Goal: Find specific page/section: Find specific page/section

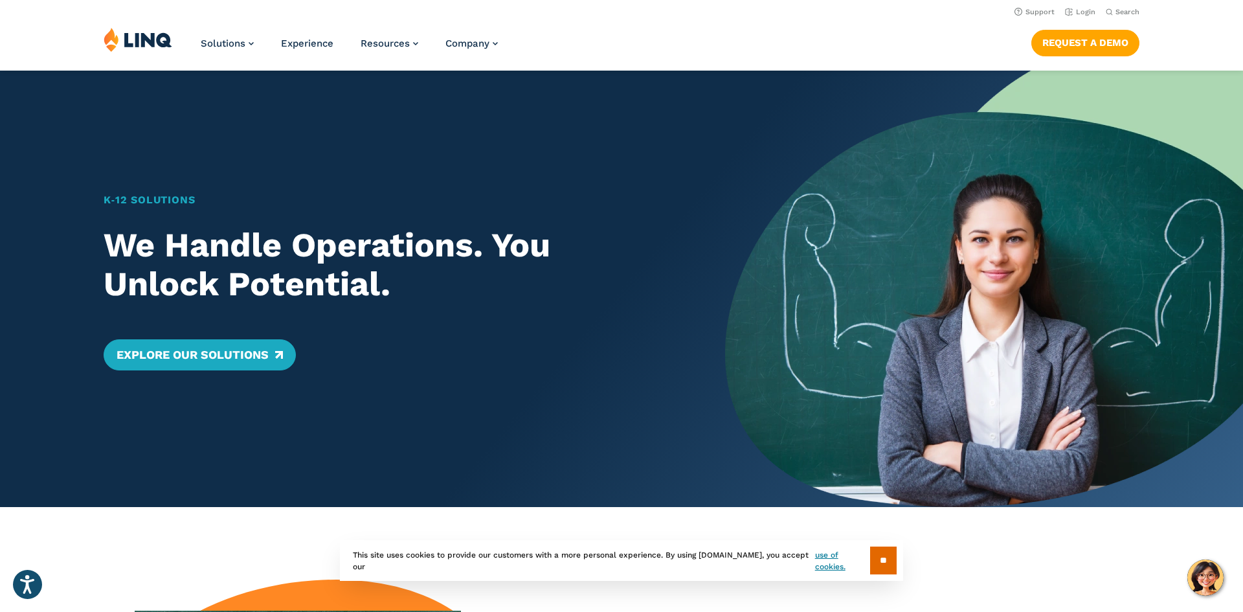
scroll to position [5, 0]
click at [1089, 12] on link "Login" at bounding box center [1080, 12] width 30 height 8
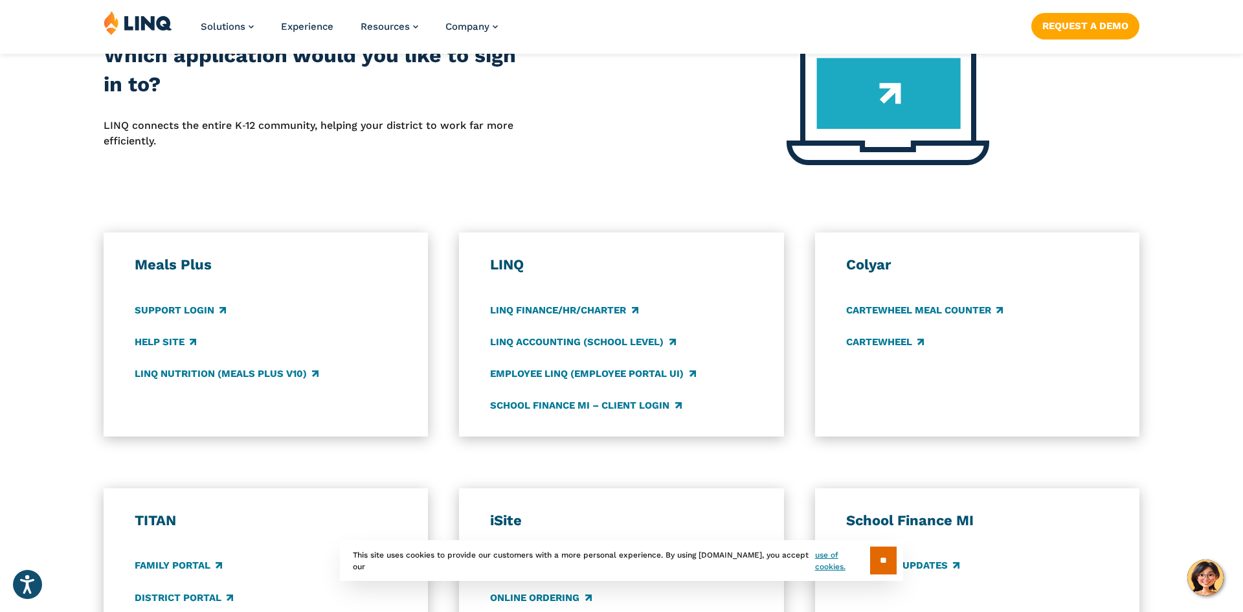
scroll to position [559, 0]
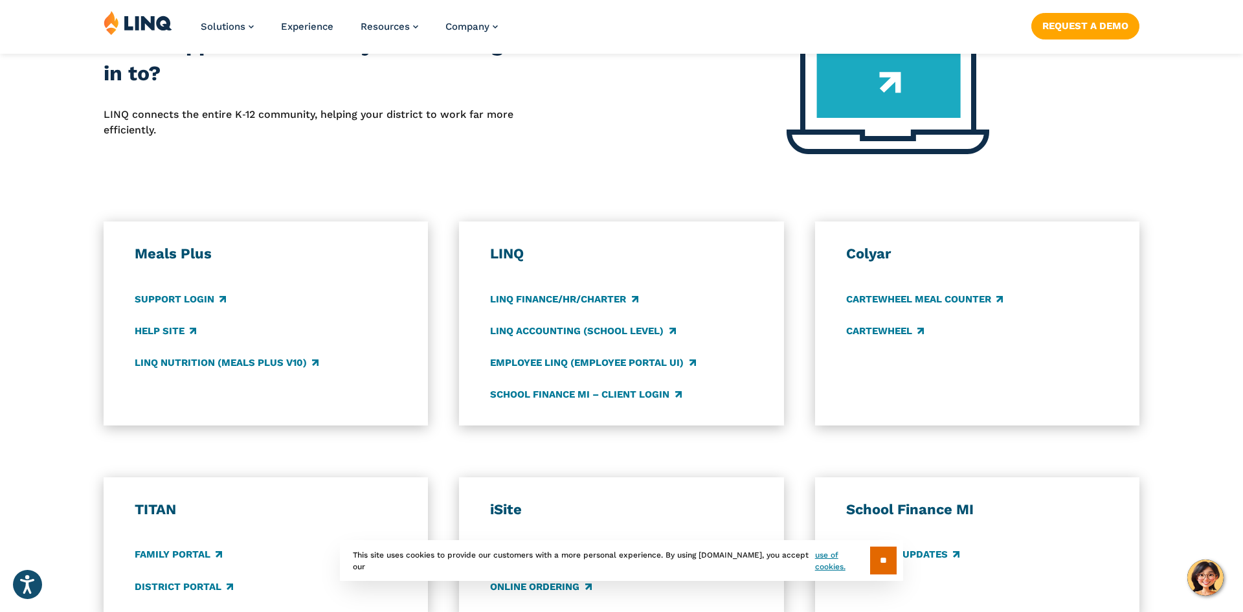
click at [344, 313] on div "Meals Plus Support Login Help Site LINQ Nutrition (Meals Plus v10)" at bounding box center [266, 323] width 262 height 157
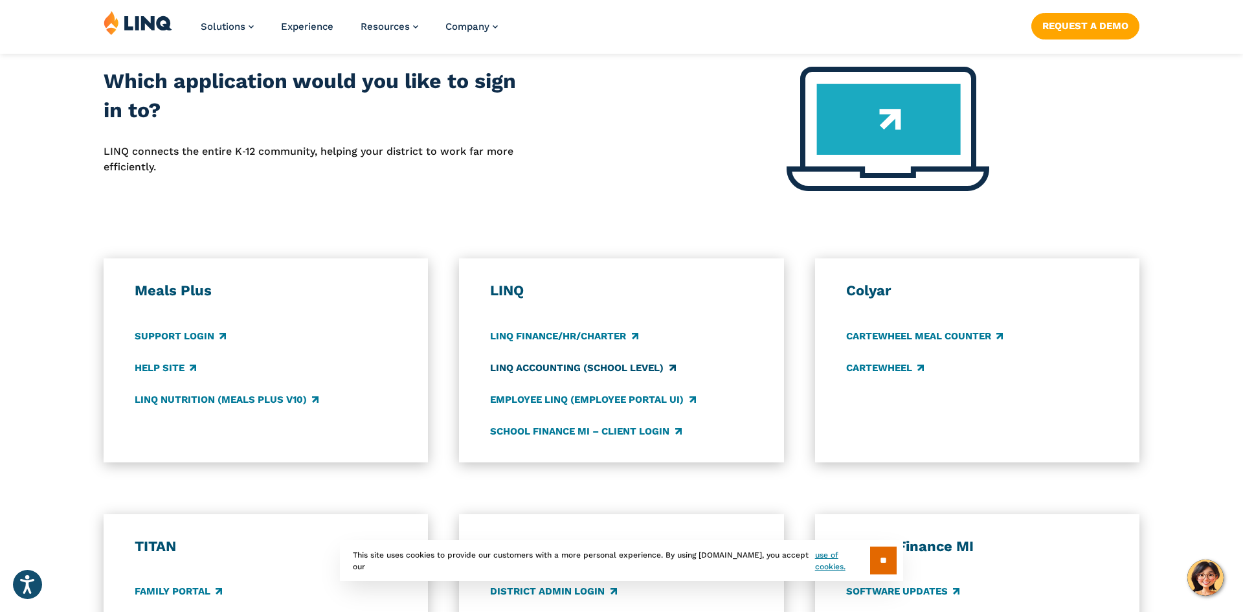
scroll to position [528, 0]
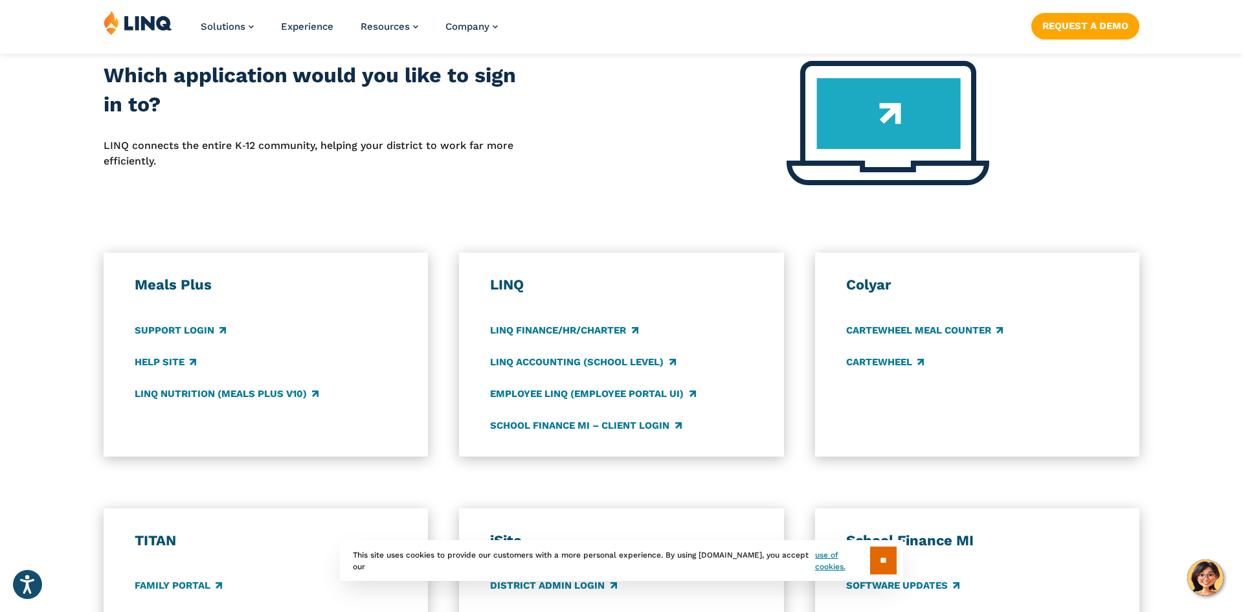
click at [285, 323] on div "Support Login" at bounding box center [266, 330] width 262 height 14
click at [209, 281] on h3 "Meals Plus" at bounding box center [266, 285] width 262 height 18
click at [210, 282] on h3 "Meals Plus" at bounding box center [266, 285] width 262 height 18
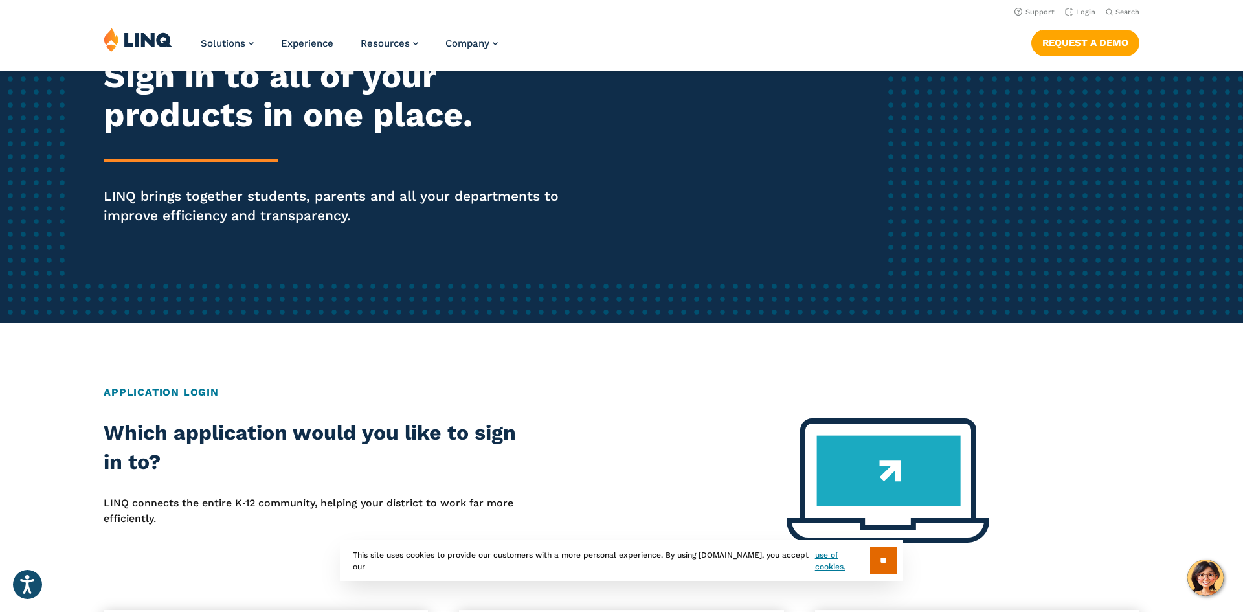
scroll to position [0, 0]
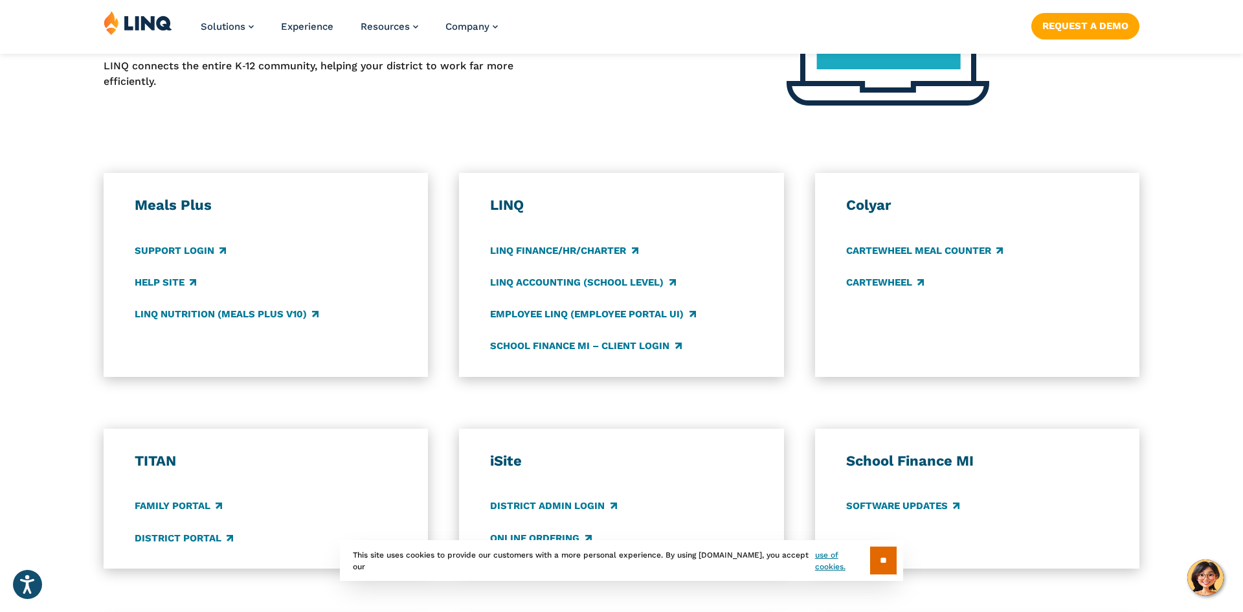
scroll to position [616, 0]
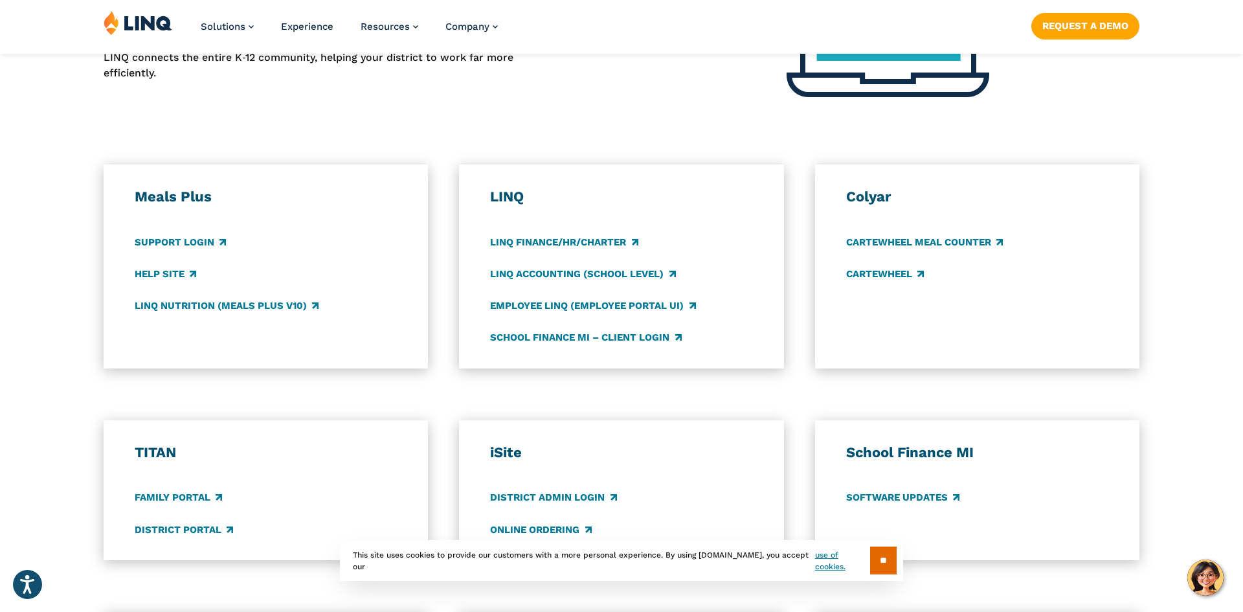
click at [353, 240] on div "Support Login" at bounding box center [266, 242] width 262 height 14
click at [179, 240] on link "Support Login" at bounding box center [180, 242] width 91 height 14
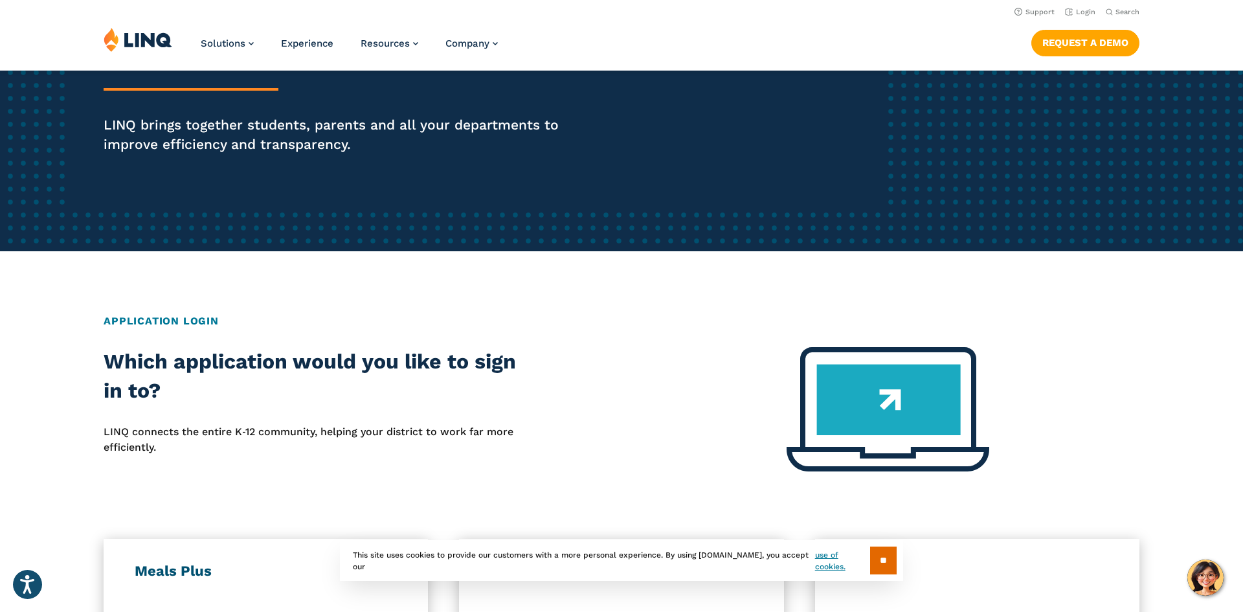
scroll to position [239, 0]
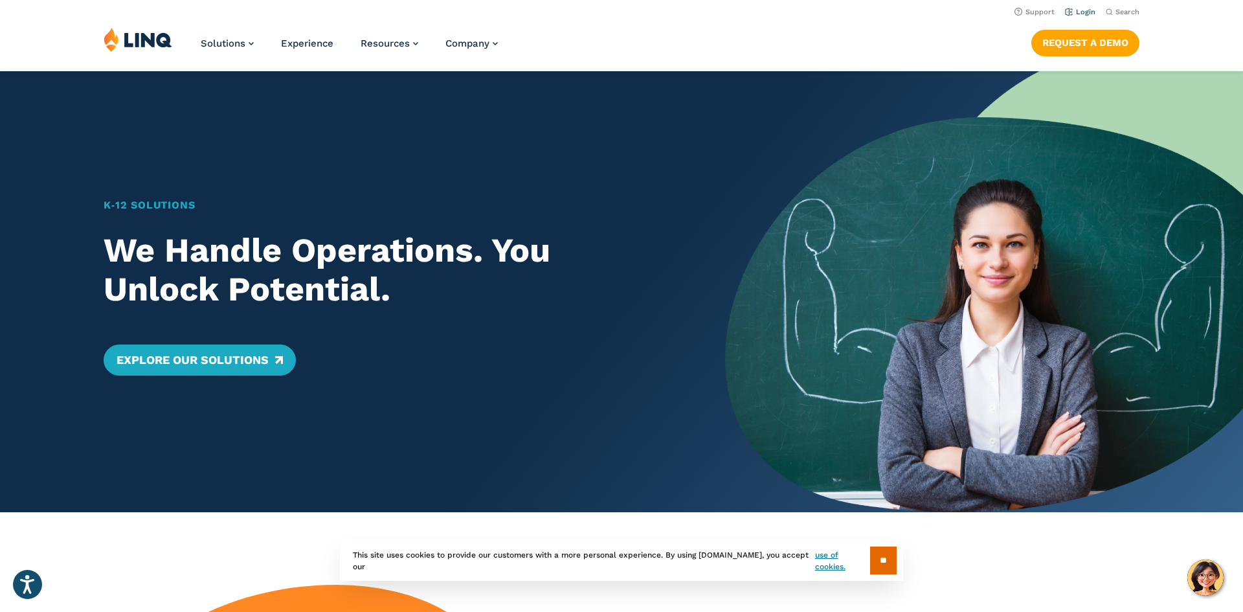
click at [1084, 16] on link "Login" at bounding box center [1080, 12] width 30 height 8
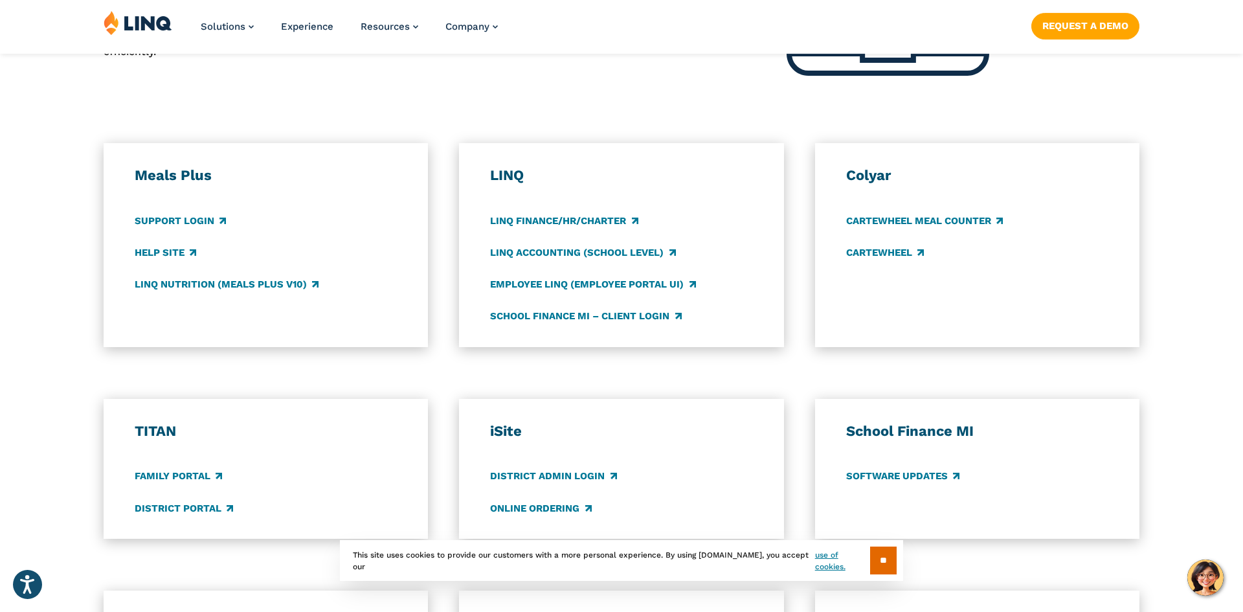
scroll to position [636, 0]
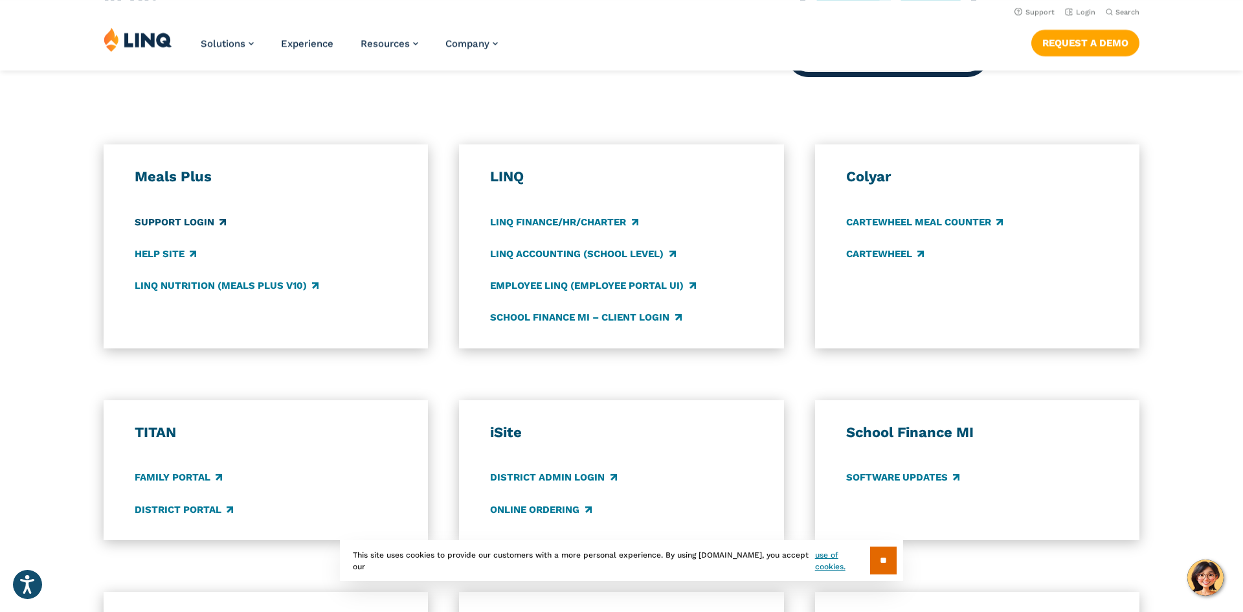
click at [197, 221] on link "Support Login" at bounding box center [180, 222] width 91 height 14
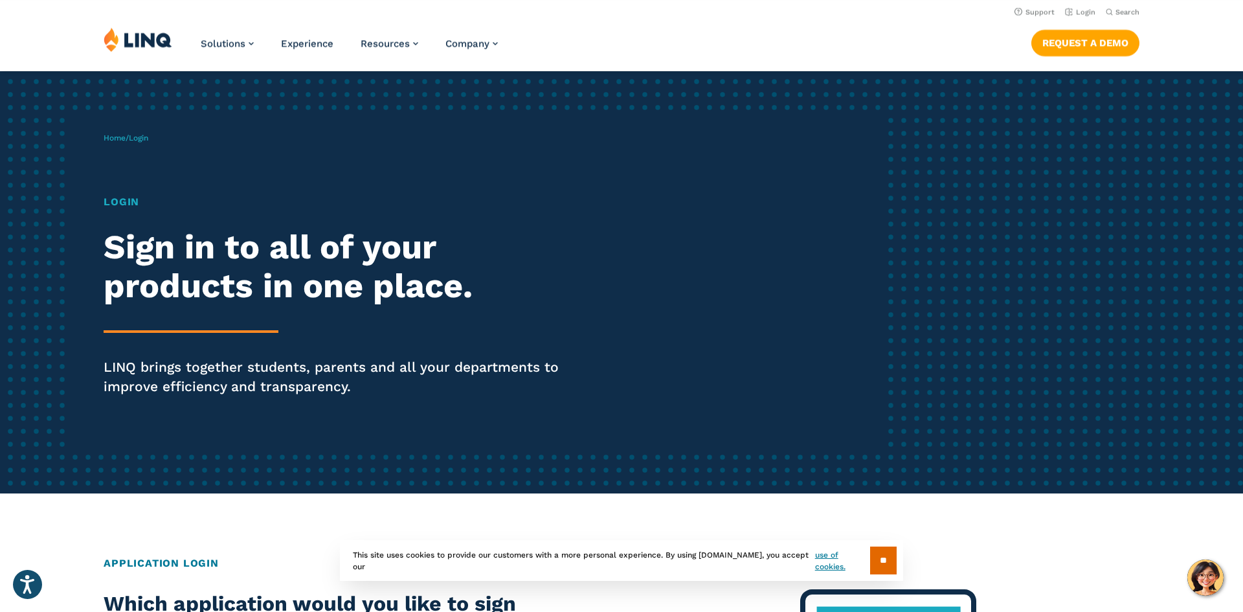
click at [296, 276] on h2 "Sign in to all of your products in one place." at bounding box center [343, 267] width 479 height 78
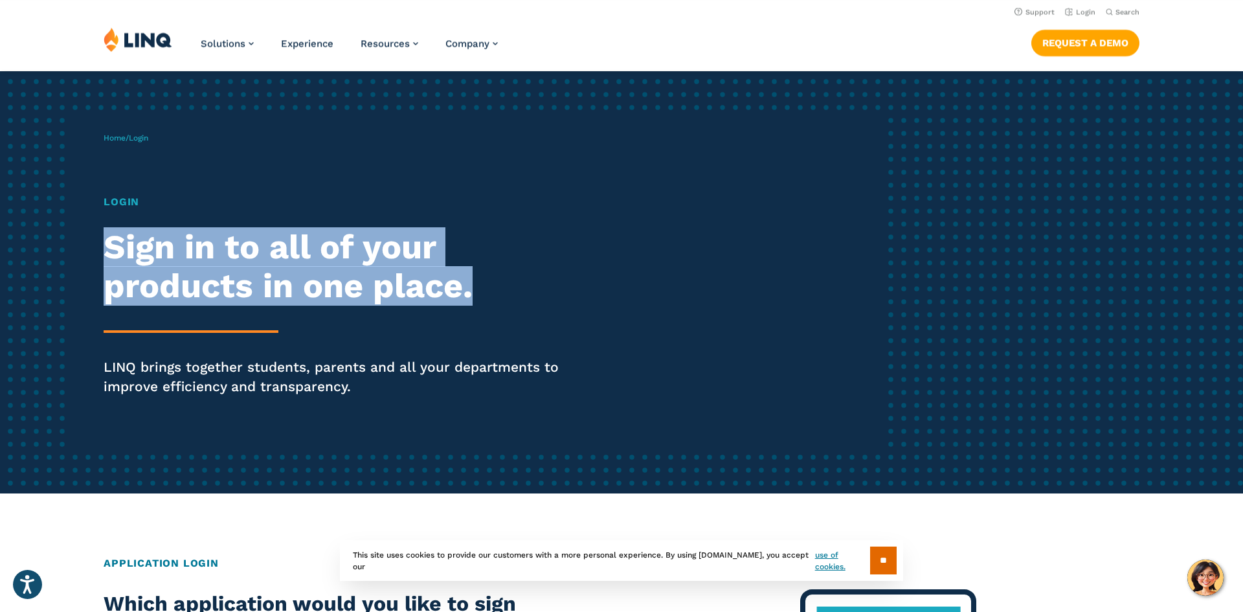
click at [296, 276] on h2 "Sign in to all of your products in one place." at bounding box center [343, 267] width 479 height 78
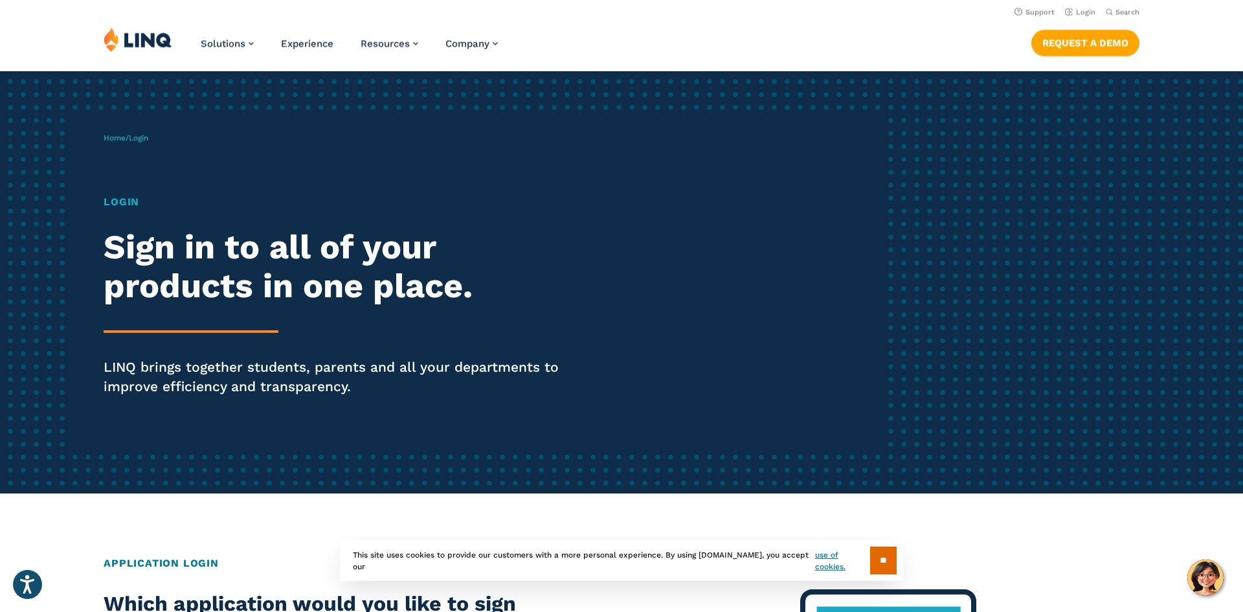
click at [147, 139] on span "Login" at bounding box center [138, 137] width 19 height 9
click at [1085, 14] on link "Login" at bounding box center [1080, 12] width 30 height 8
click at [1065, 41] on link "Request a Demo" at bounding box center [1085, 43] width 108 height 26
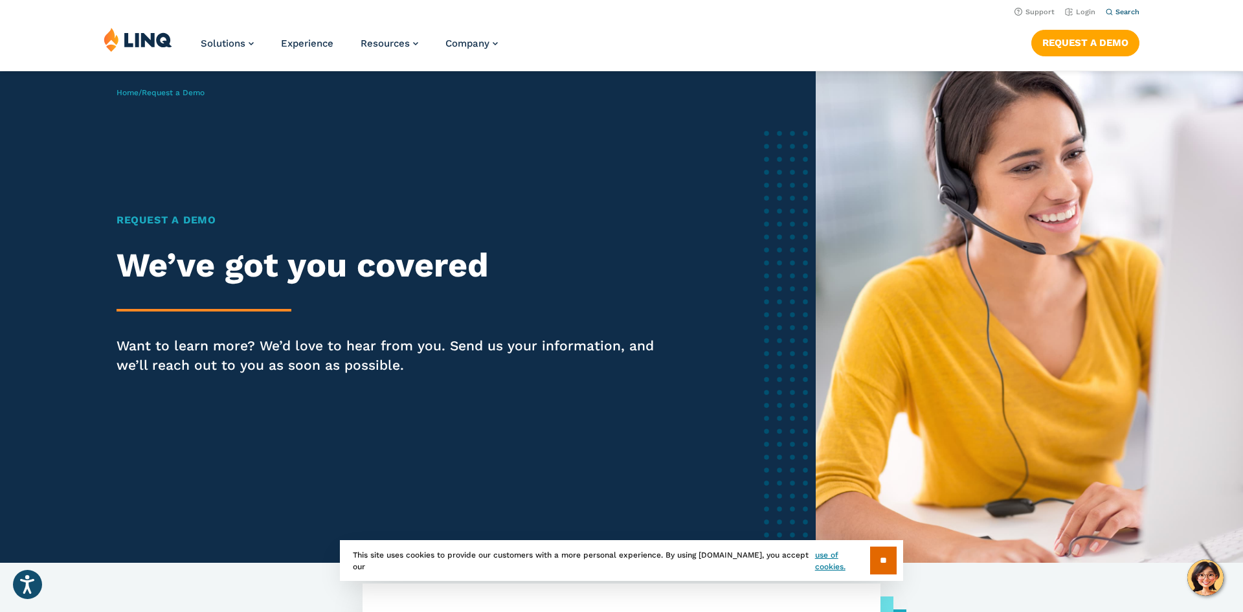
click at [1129, 17] on button "Search" at bounding box center [1123, 12] width 34 height 10
type input "*******"
click at [1123, 35] on button "Submit Search" at bounding box center [1123, 35] width 1 height 1
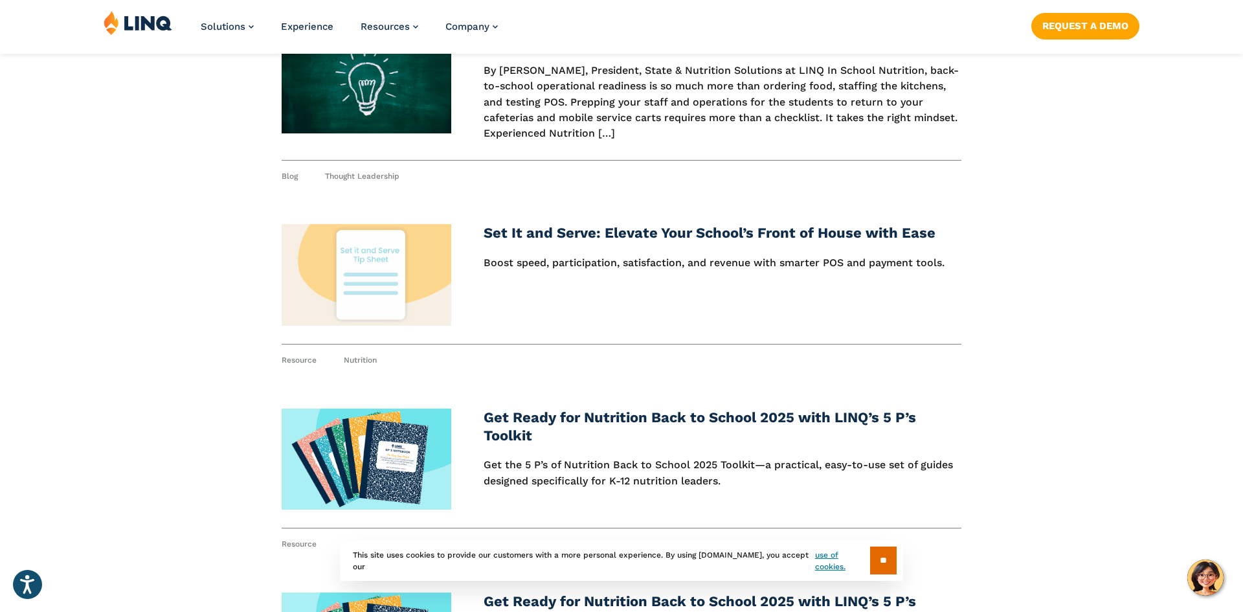
scroll to position [1568, 0]
